Goal: Check status: Check status

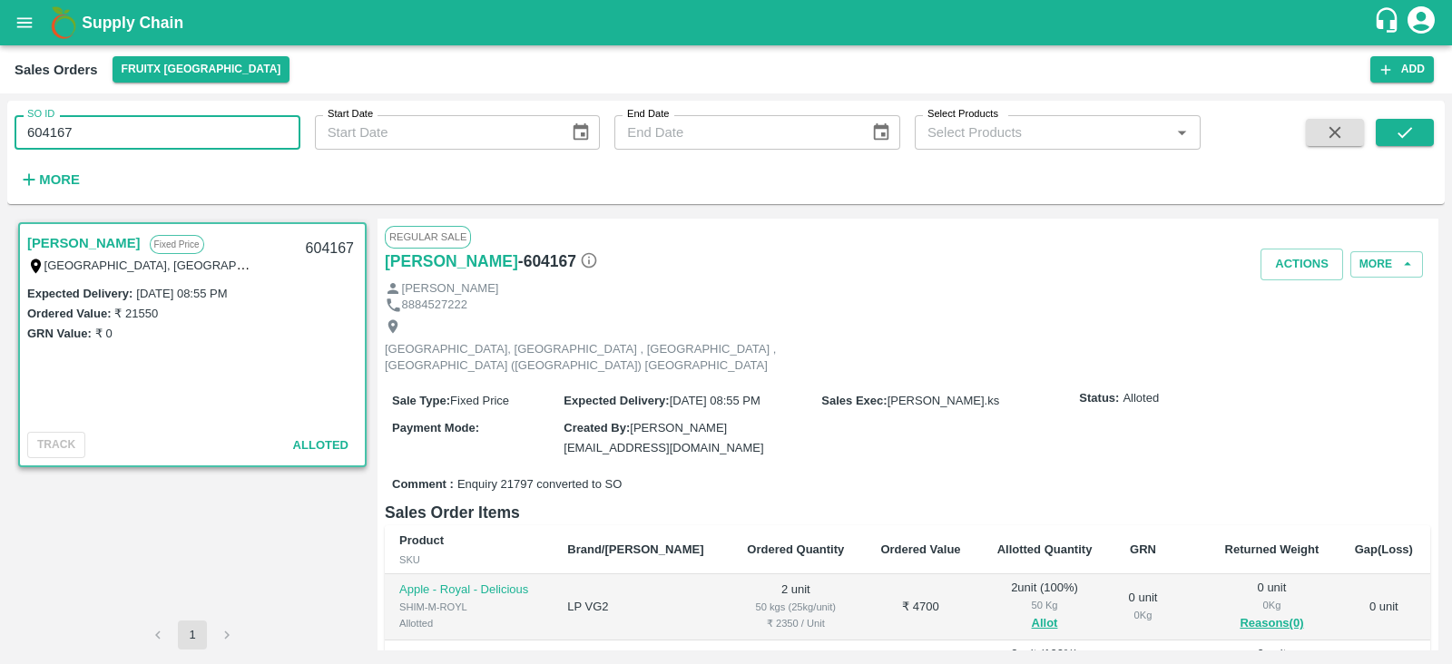
drag, startPoint x: 0, startPoint y: 0, endPoint x: 163, endPoint y: 135, distance: 212.0
click at [163, 135] on input "604167" at bounding box center [158, 132] width 286 height 34
paste input "text"
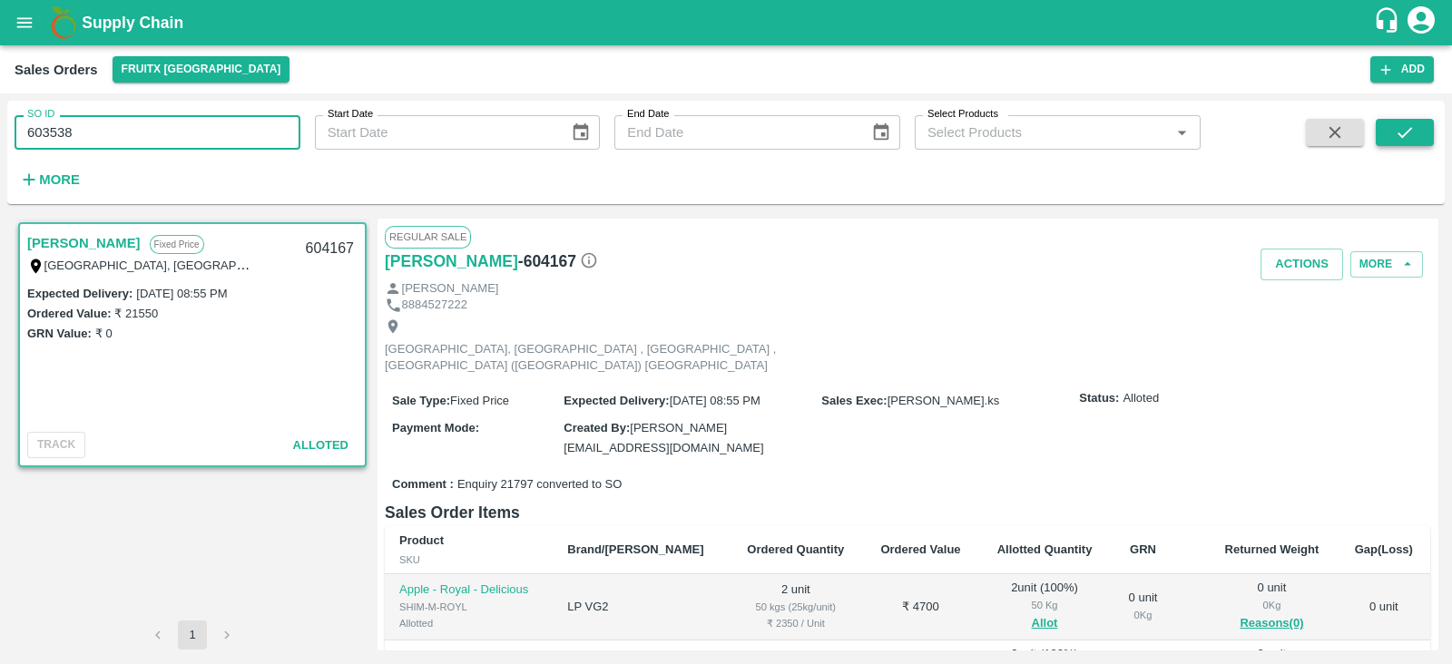
type input "603538"
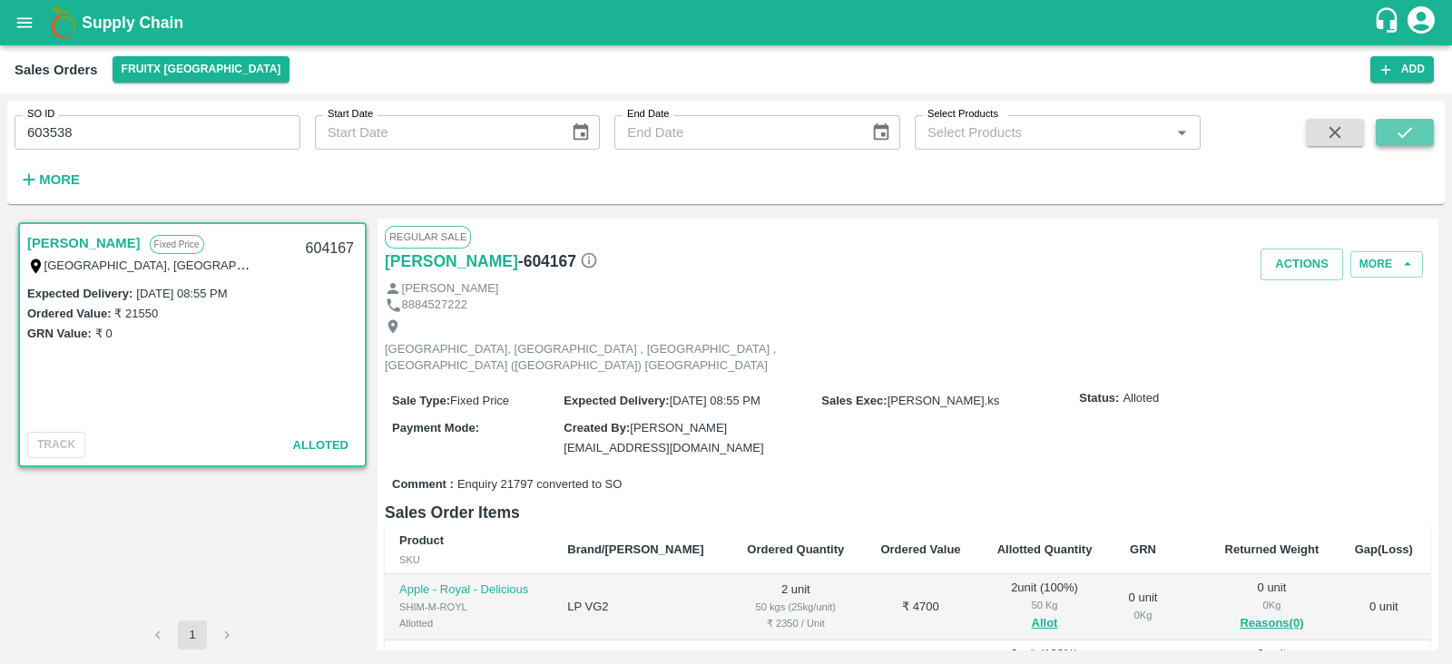
click at [1410, 126] on icon "submit" at bounding box center [1404, 132] width 20 height 20
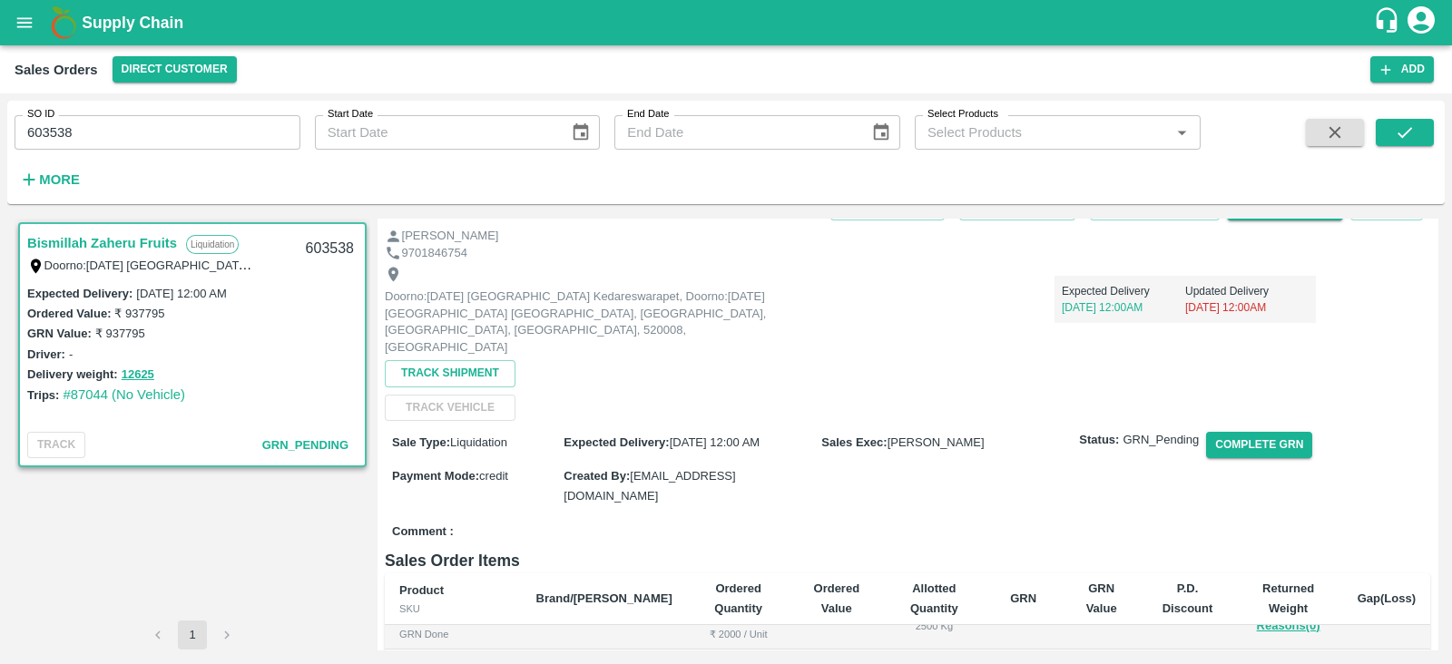
scroll to position [57, 0]
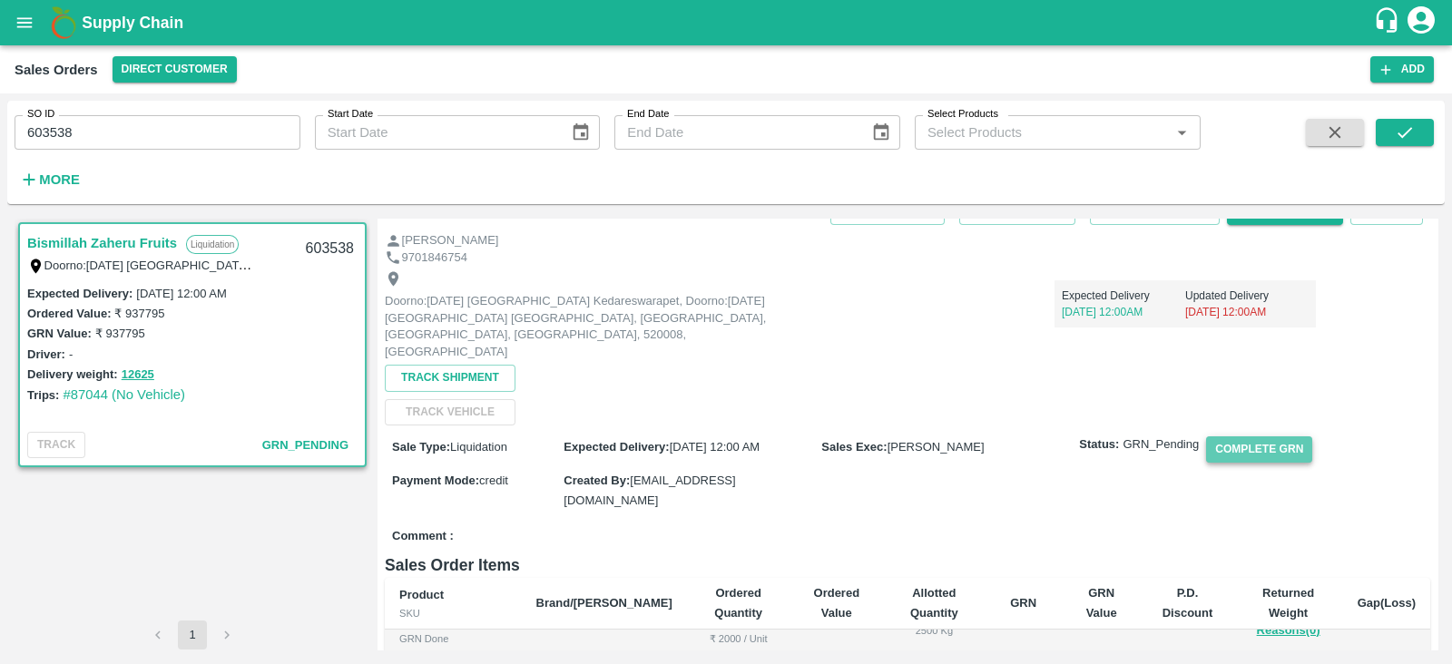
click at [1247, 436] on button "Complete GRN" at bounding box center [1259, 449] width 106 height 26
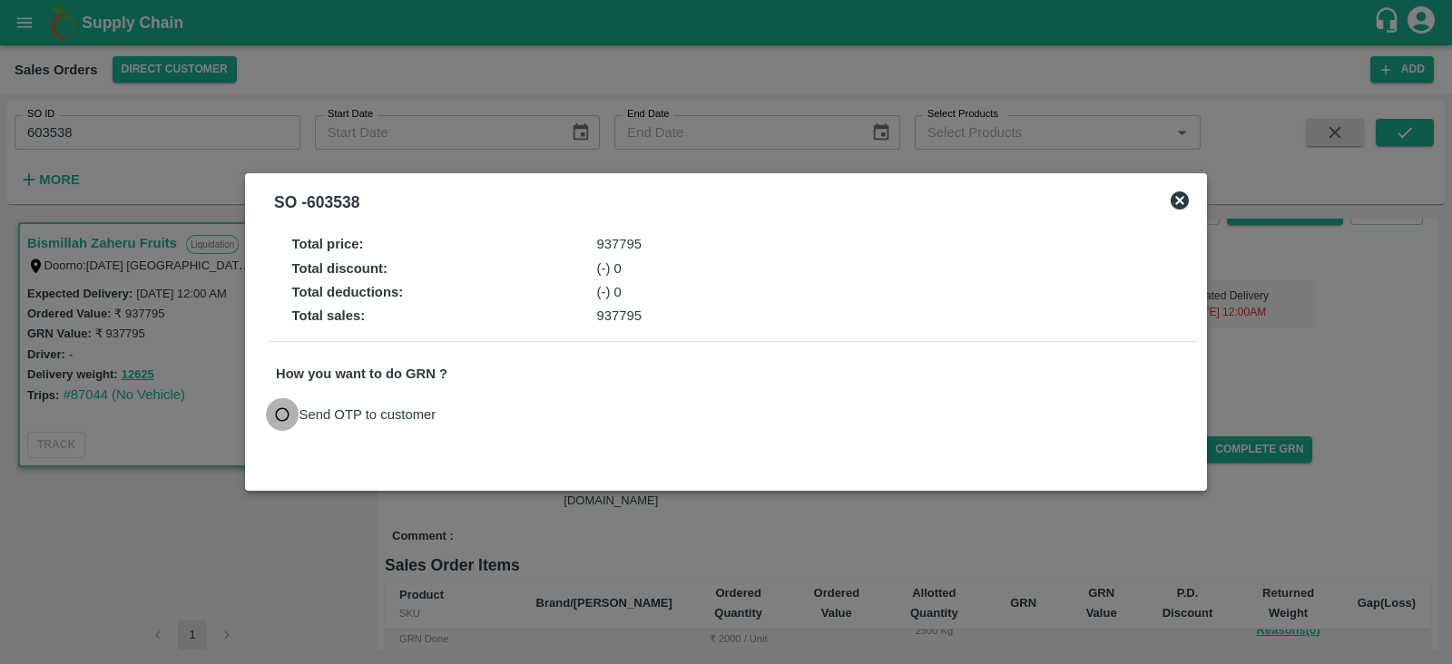
click at [279, 413] on input "Send OTP to customer" at bounding box center [283, 415] width 34 height 34
radio input "true"
click at [495, 410] on button "Send OTP" at bounding box center [487, 414] width 74 height 26
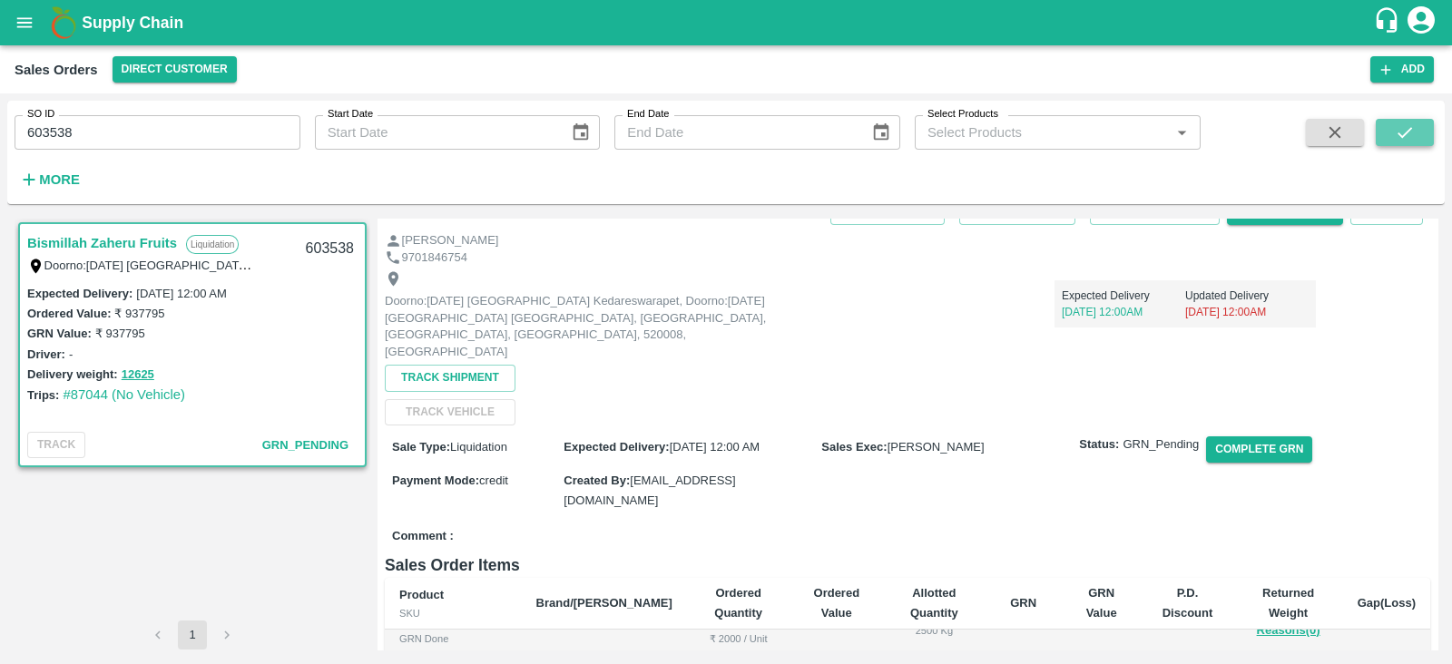
click at [1406, 131] on icon "submit" at bounding box center [1404, 132] width 15 height 11
click at [27, 28] on icon "open drawer" at bounding box center [25, 23] width 20 height 20
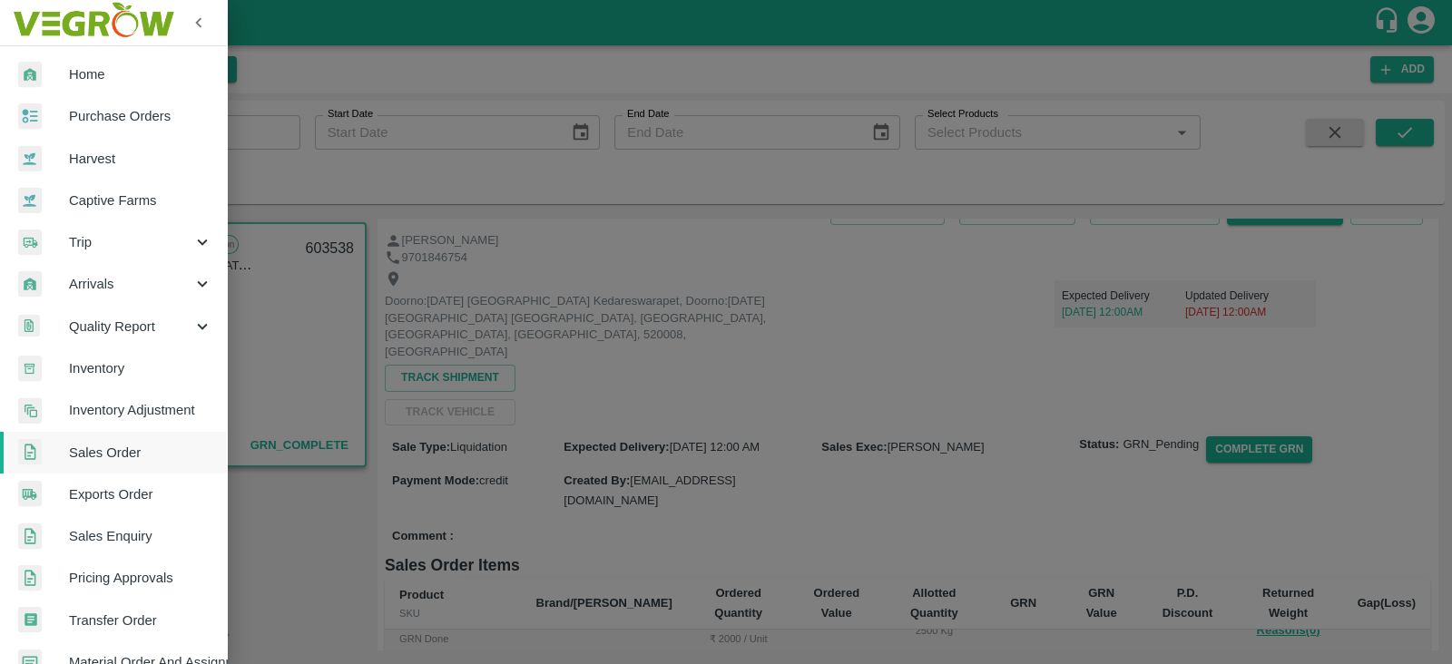
click at [631, 282] on div at bounding box center [726, 332] width 1452 height 664
